Goal: Transaction & Acquisition: Purchase product/service

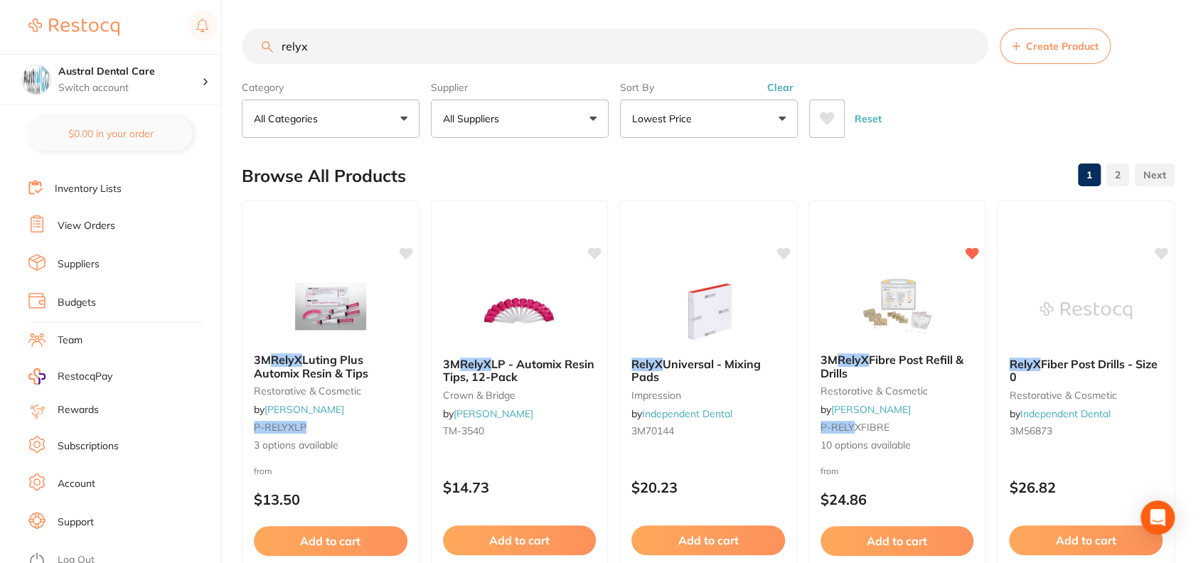
click at [592, 41] on input "relyx" at bounding box center [615, 46] width 746 height 36
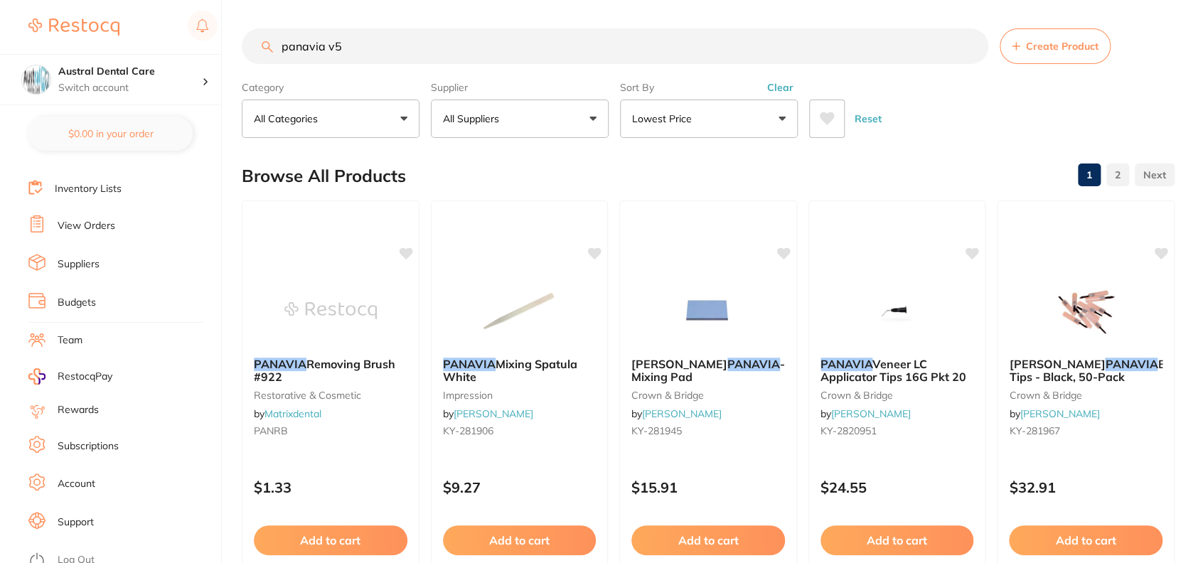
type input "panavia v5"
click at [683, 107] on button "Lowest Price" at bounding box center [709, 119] width 178 height 38
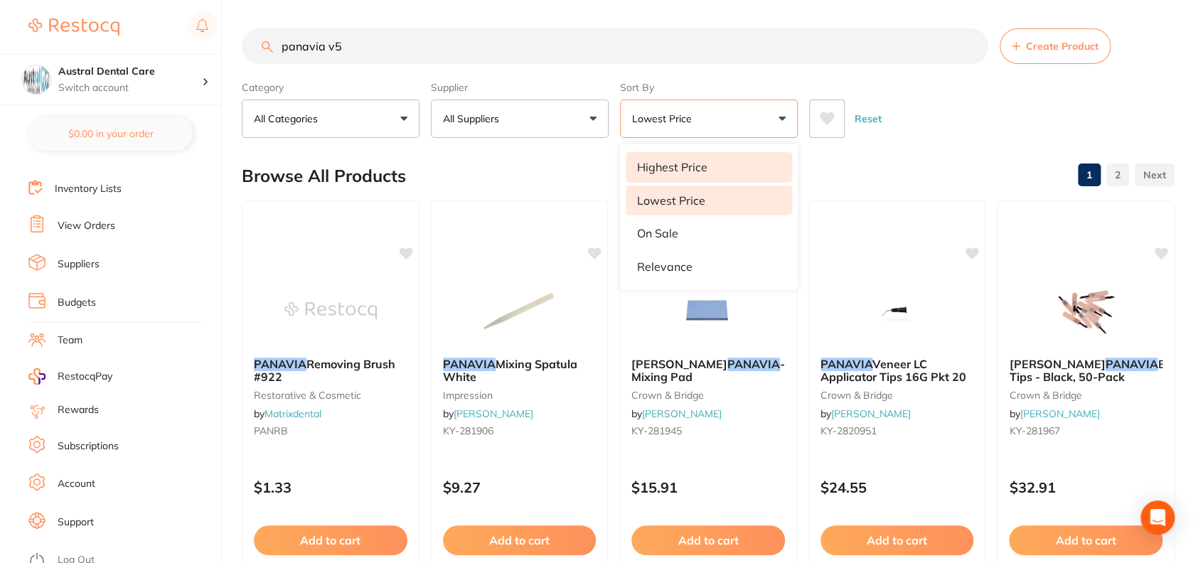
click at [695, 167] on p "Highest Price" at bounding box center [672, 167] width 70 height 13
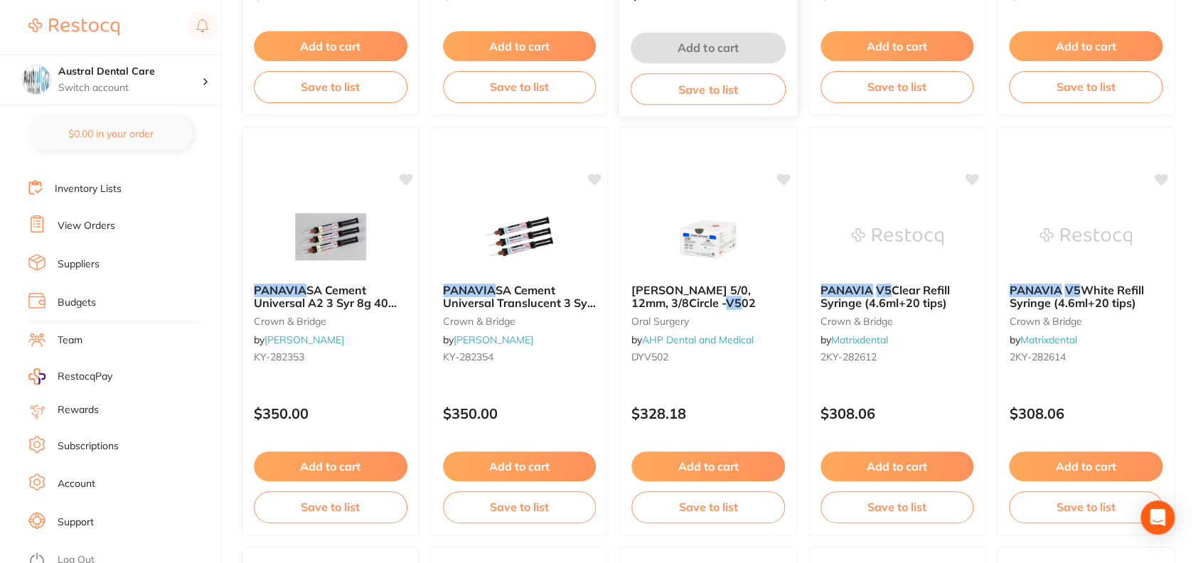
scroll to position [1755, 0]
click at [378, 307] on span "SA Cement Universal A2 3 Syr 8g 40 Mix acces" at bounding box center [325, 302] width 144 height 41
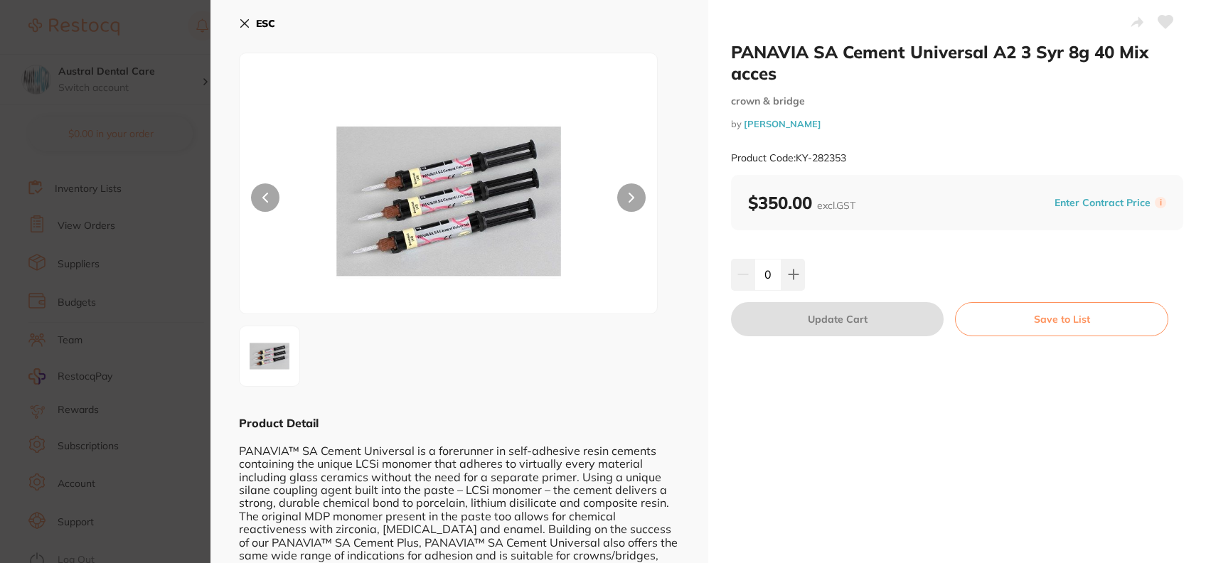
click at [378, 307] on img at bounding box center [448, 201] width 250 height 225
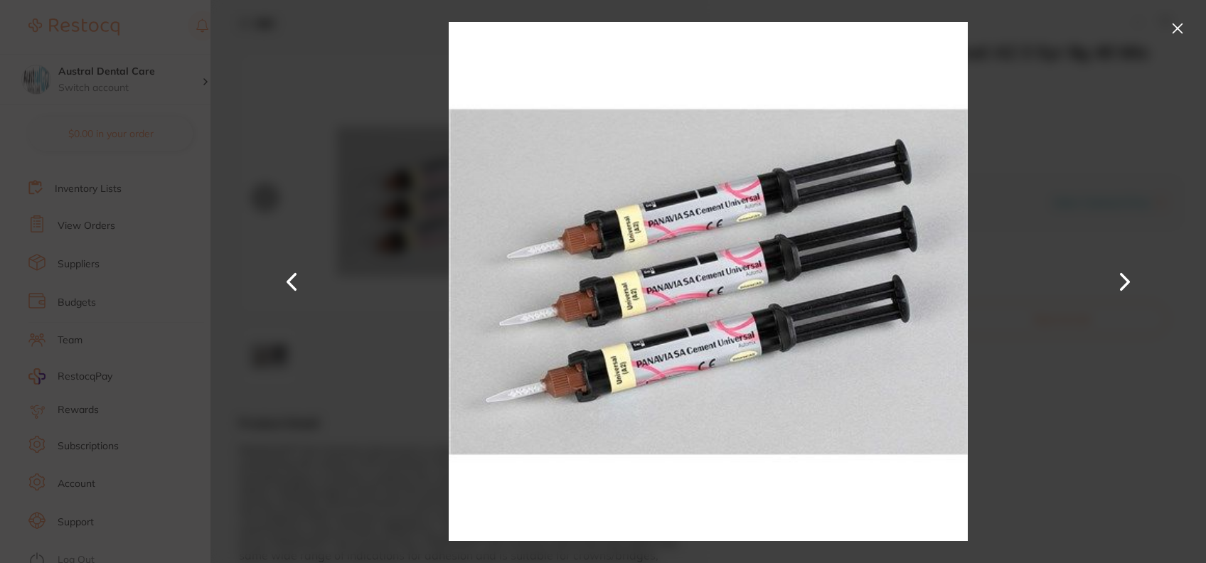
click at [1173, 39] on button at bounding box center [1177, 28] width 23 height 23
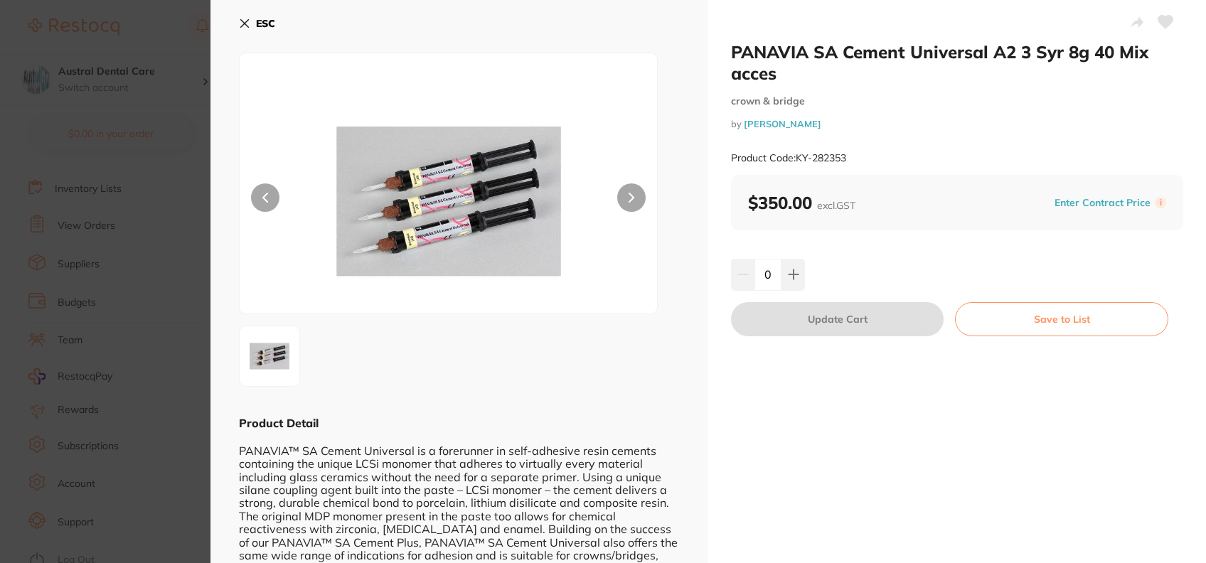
scroll to position [125, 0]
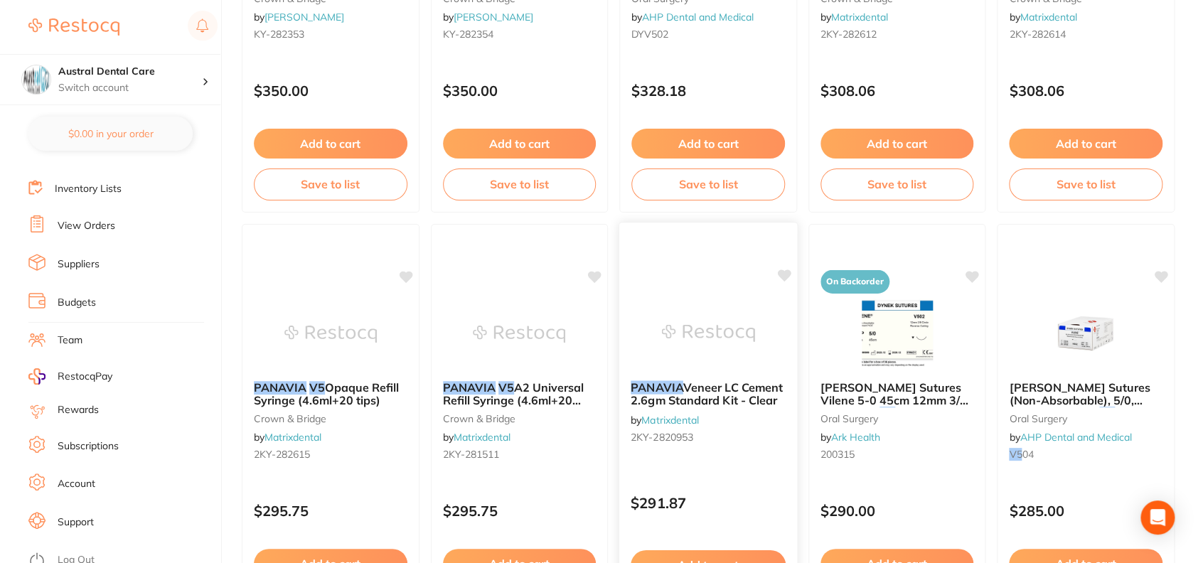
scroll to position [2079, 0]
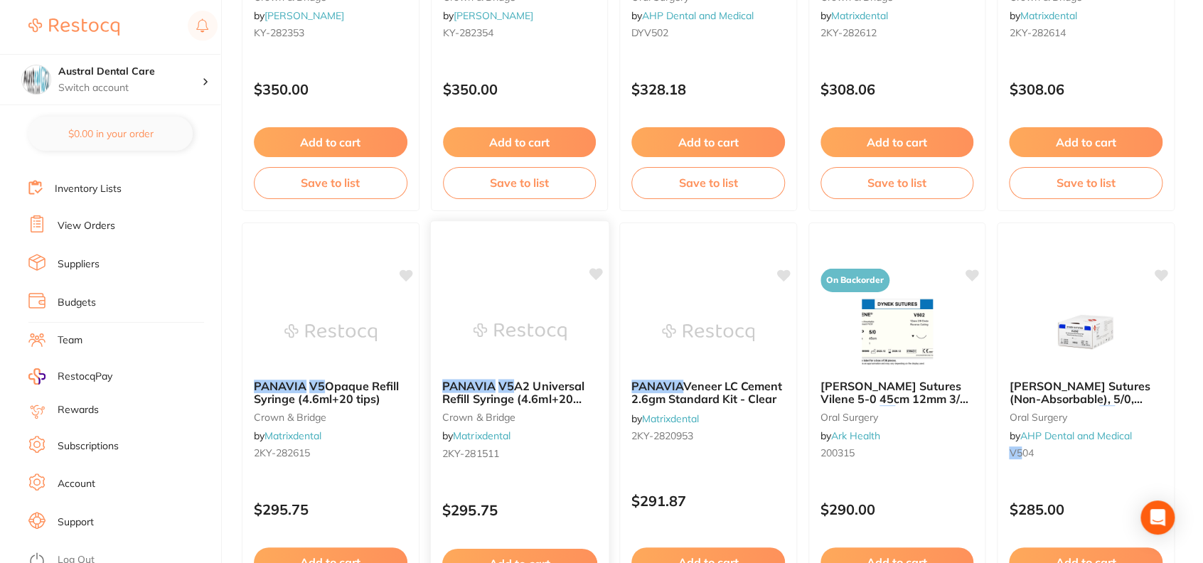
click at [528, 402] on span "A2 Universal Refill Syringe (4.6ml+20 tips) #3611-WD" at bounding box center [513, 398] width 142 height 41
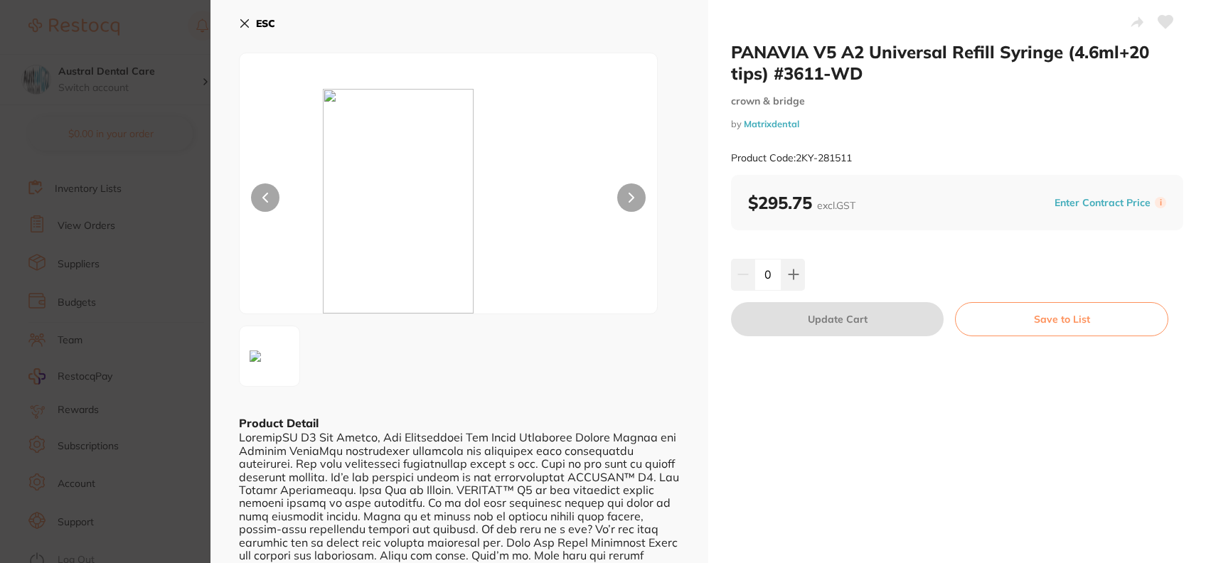
click at [243, 33] on button "ESC" at bounding box center [257, 23] width 36 height 24
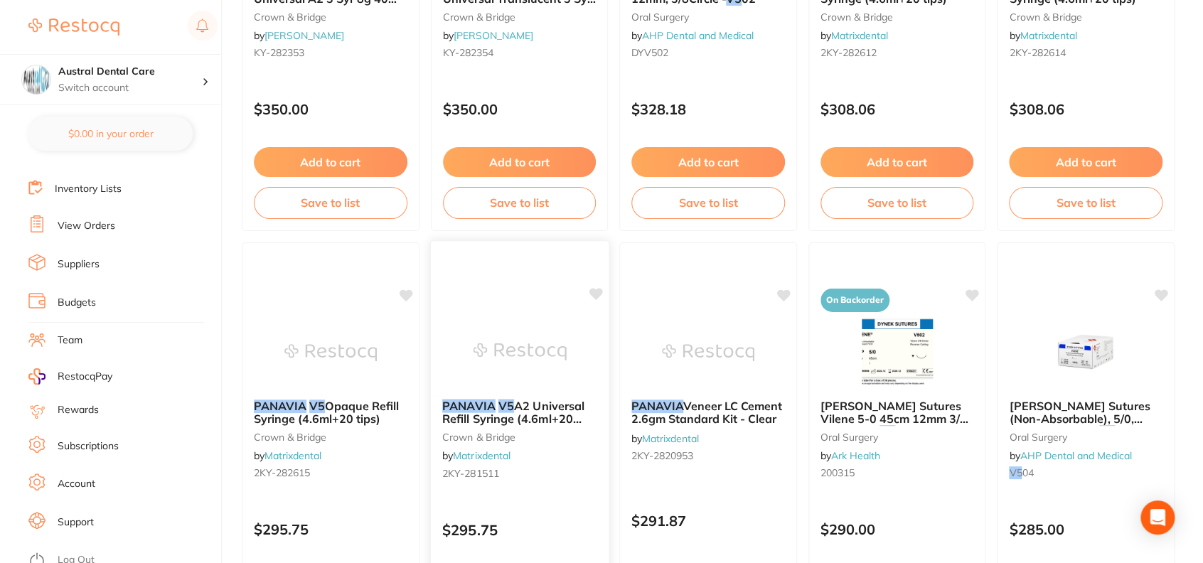
scroll to position [2070, 0]
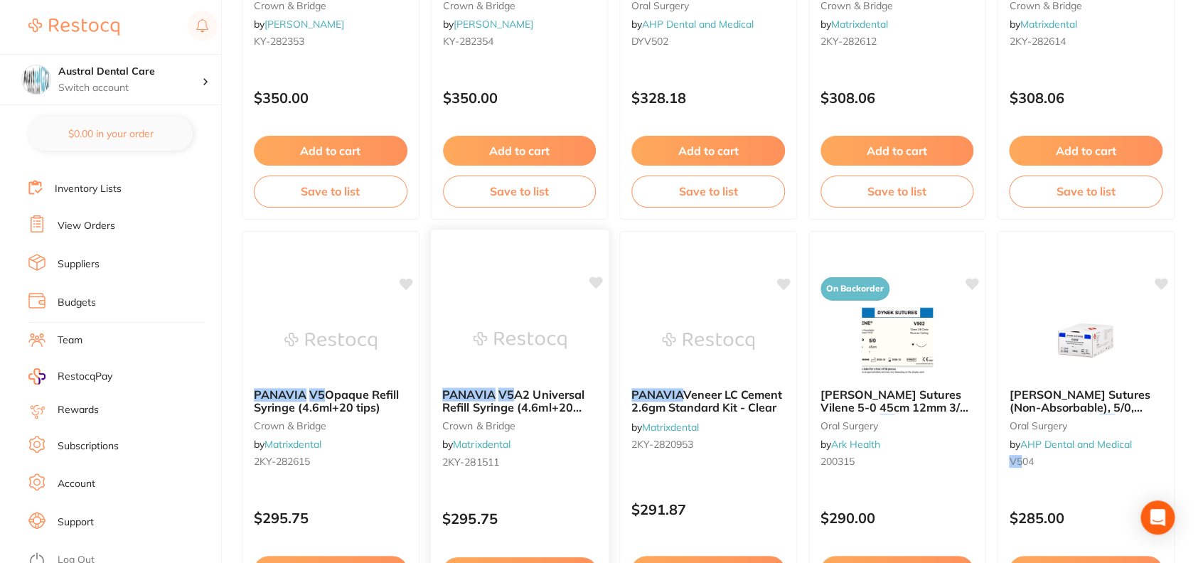
click at [567, 408] on span "A2 Universal Refill Syringe (4.6ml+20 tips) #3611-WD" at bounding box center [513, 407] width 142 height 41
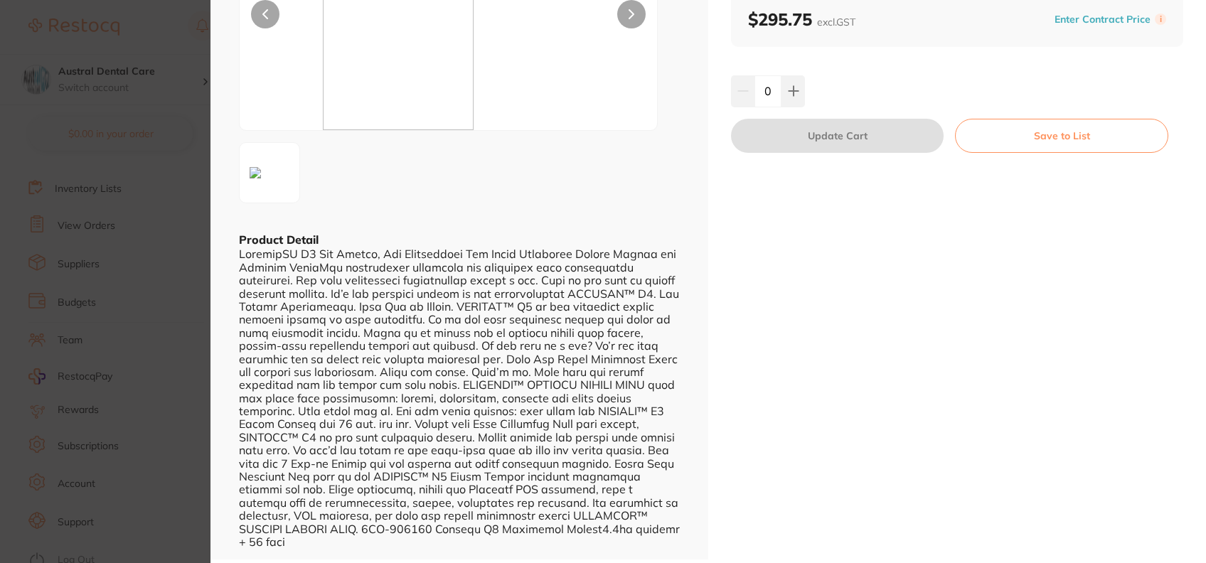
scroll to position [21, 0]
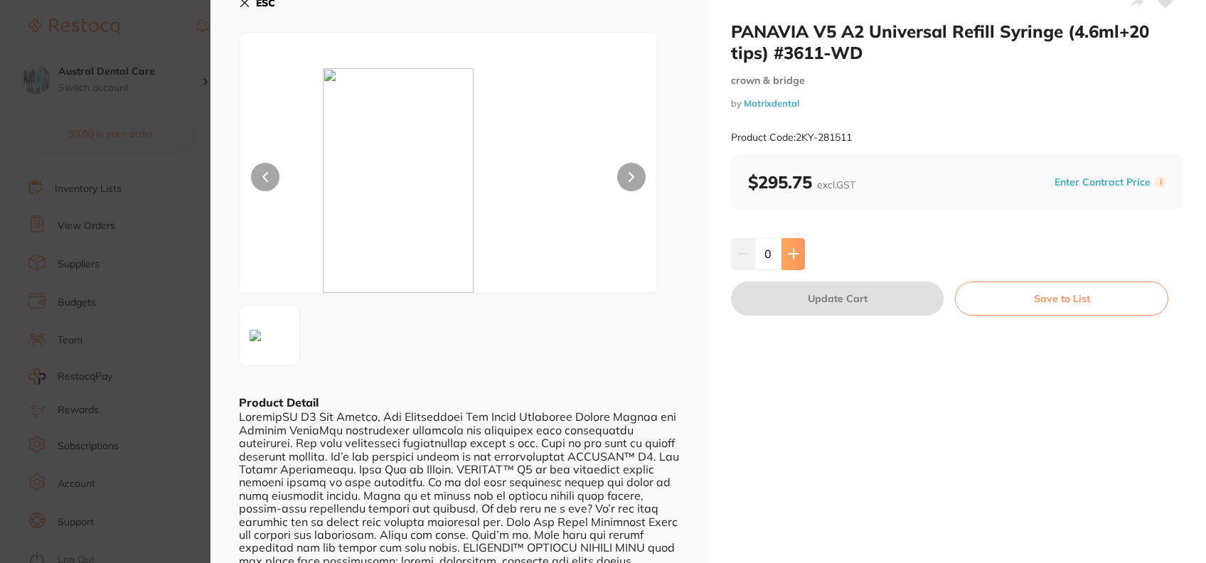
click at [795, 254] on icon at bounding box center [793, 253] width 11 height 11
type input "1"
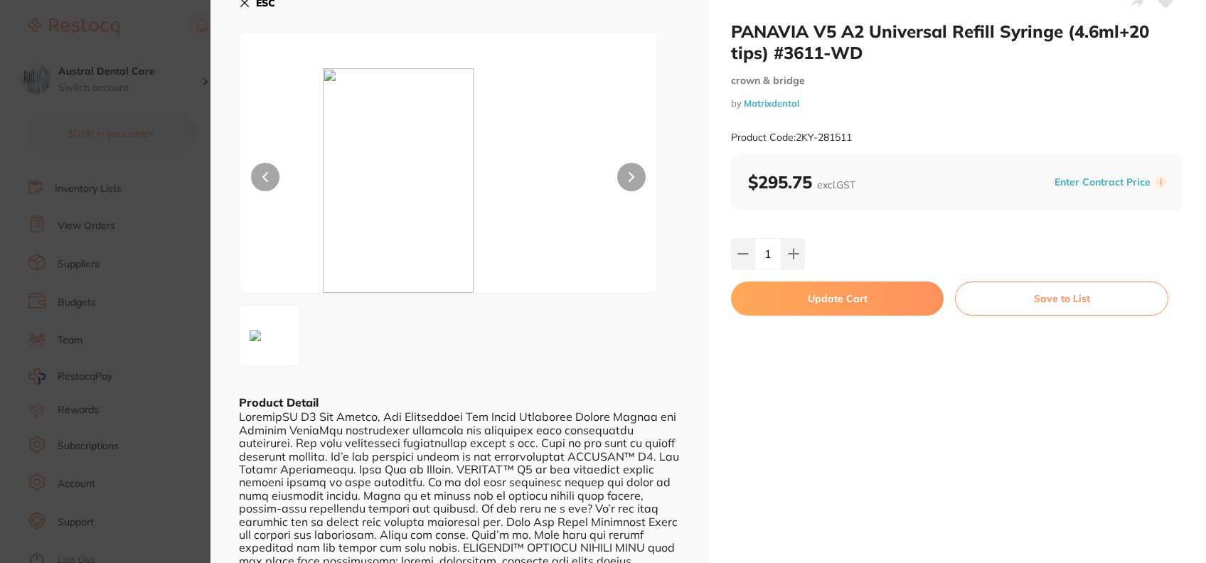
click at [854, 301] on button "Update Cart" at bounding box center [837, 299] width 213 height 34
checkbox input "false"
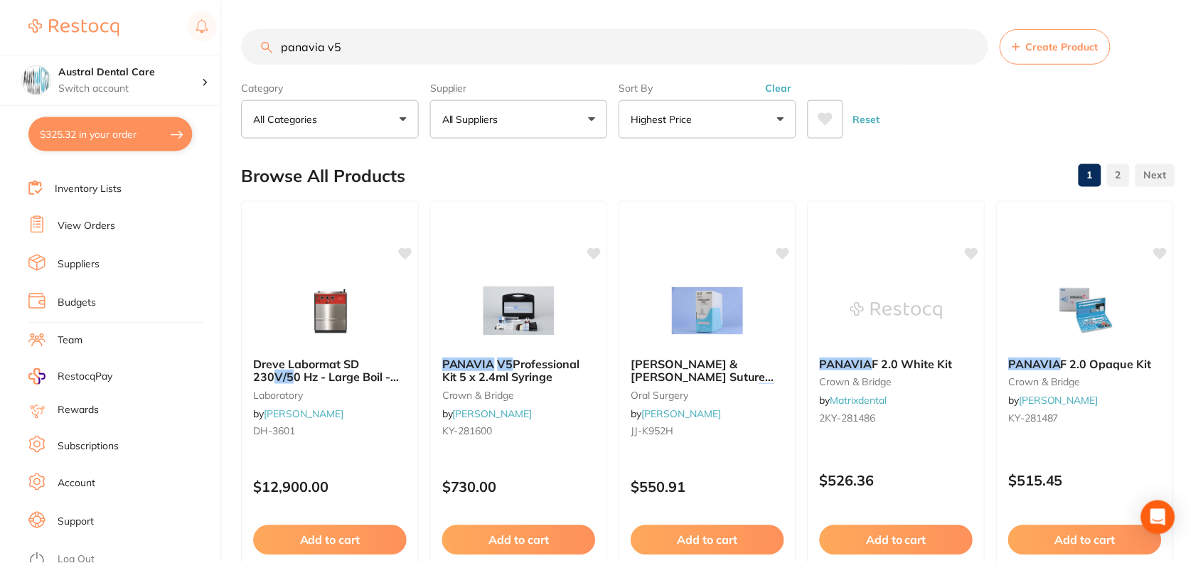
scroll to position [2070, 0]
